Goal: Find specific page/section: Find specific page/section

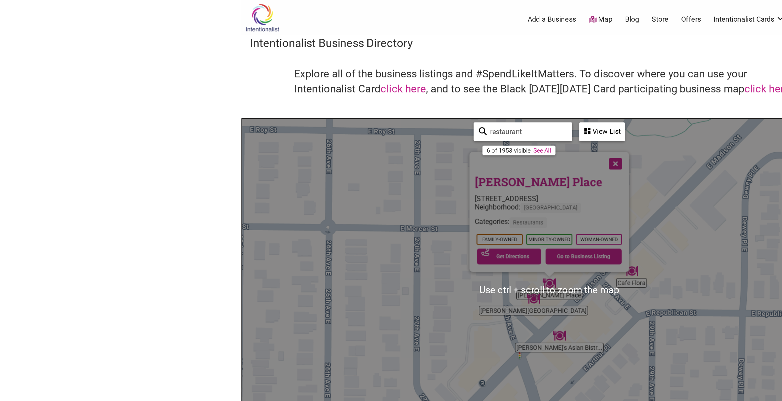
click at [375, 91] on input "restaurant" at bounding box center [375, 94] width 57 height 12
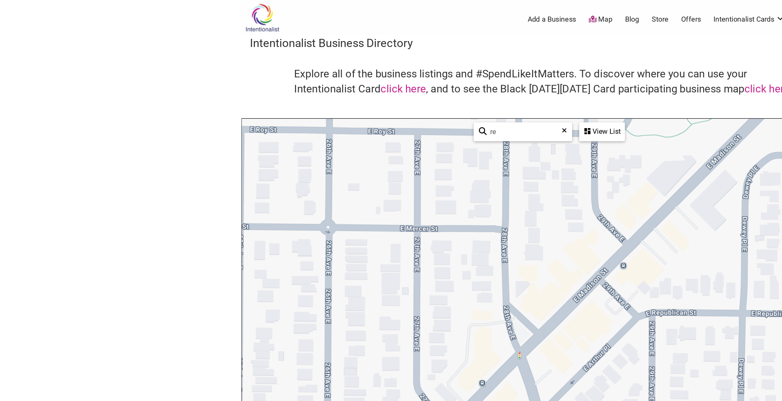
type input "r"
type input "o"
type input "rocket taco"
click at [383, 107] on link "See All" at bounding box center [378, 107] width 13 height 5
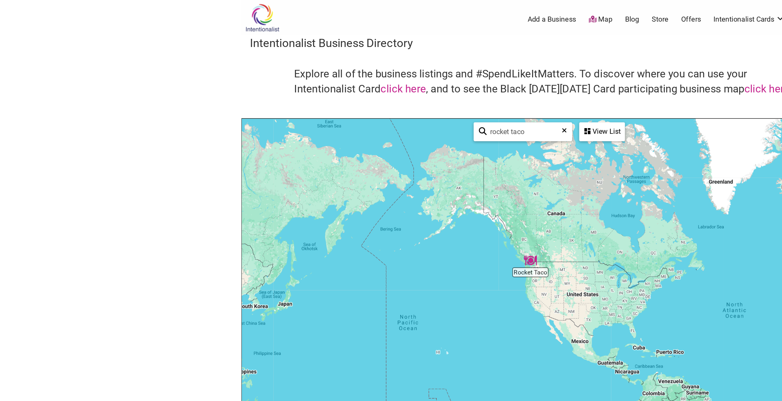
click at [379, 187] on img "Rocket Taco" at bounding box center [377, 185] width 9 height 9
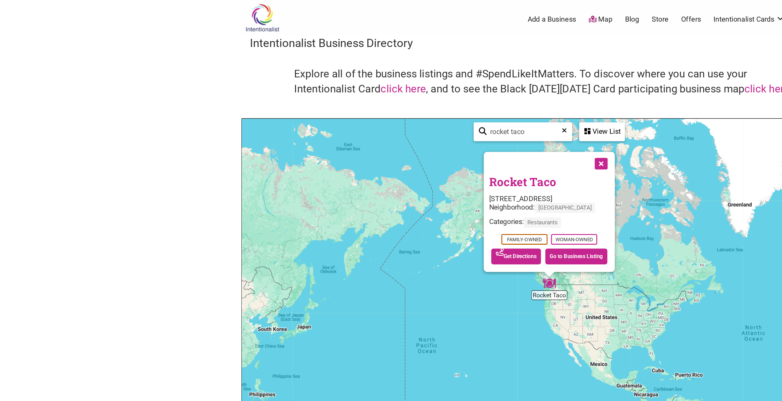
click at [389, 130] on link "Rocket Taco" at bounding box center [372, 129] width 48 height 11
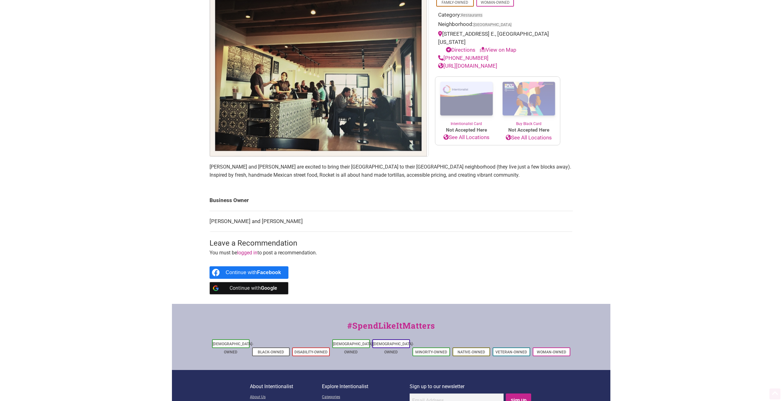
scroll to position [124, 0]
